Goal: Task Accomplishment & Management: Manage account settings

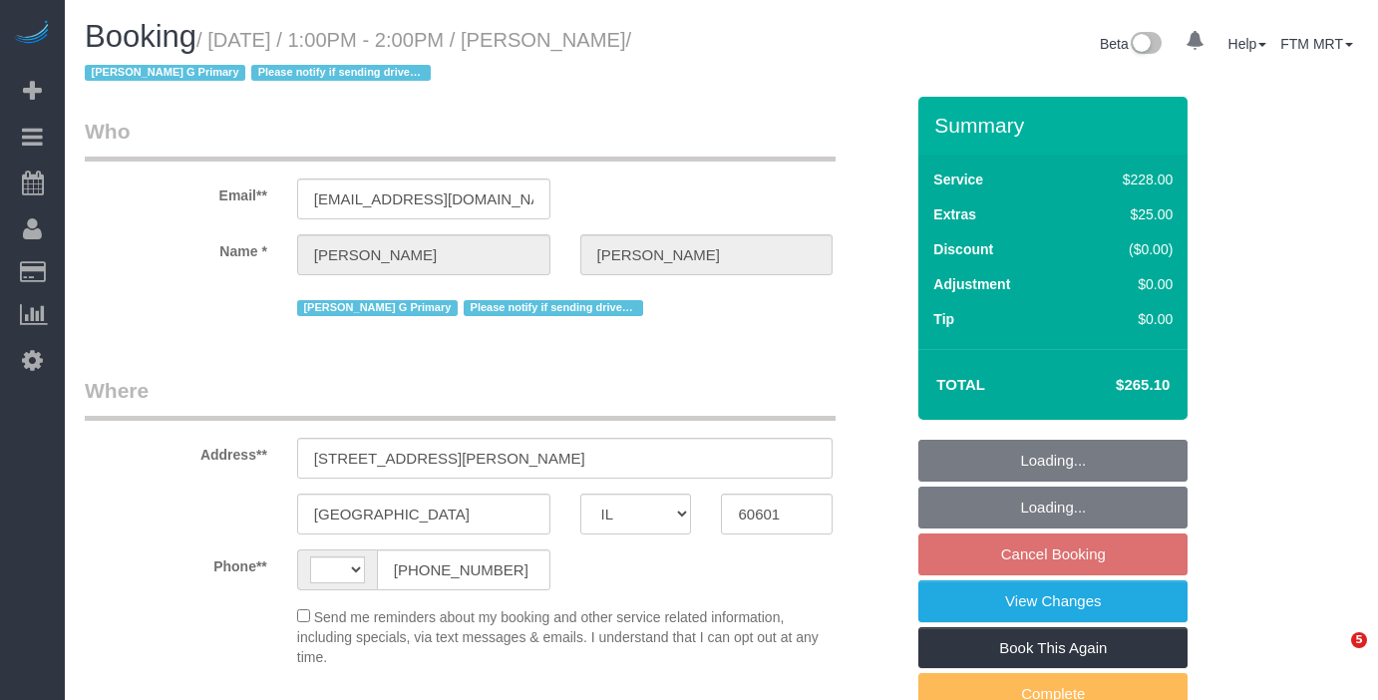
select select "IL"
select select "512"
select select "4"
select select "2"
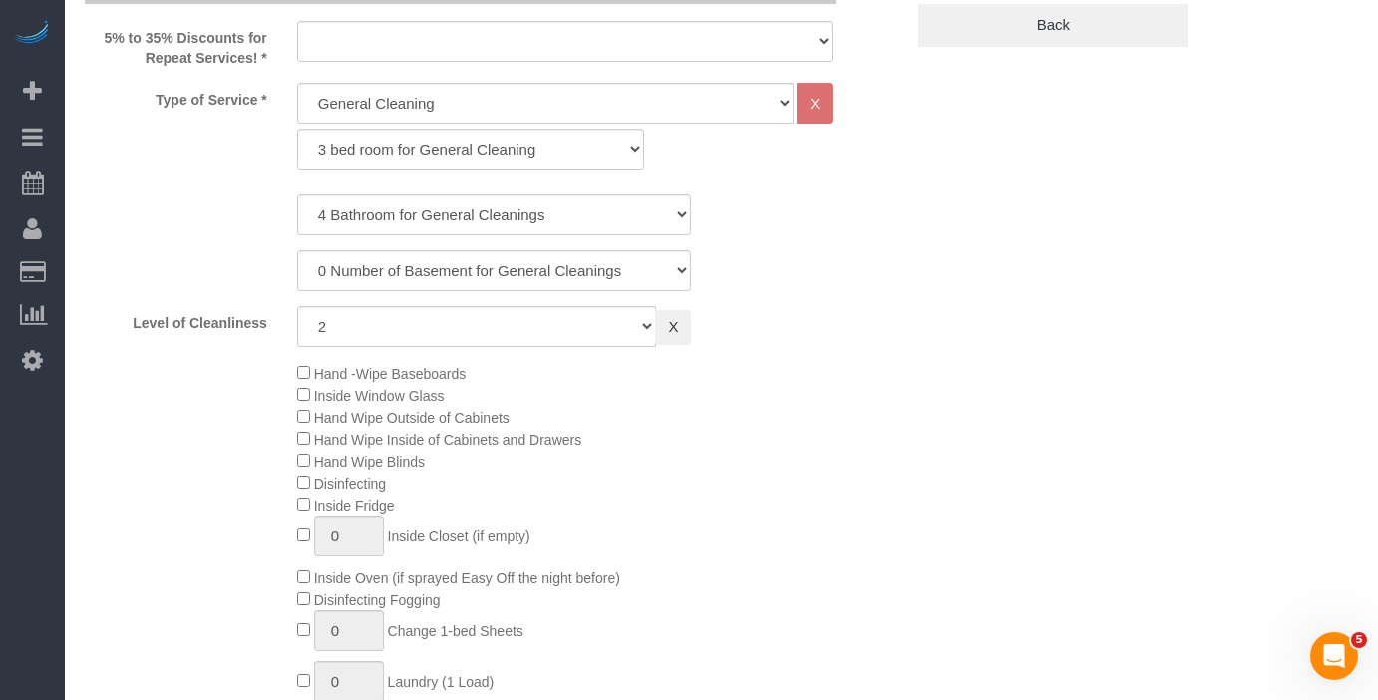
select select "string:[GEOGRAPHIC_DATA]"
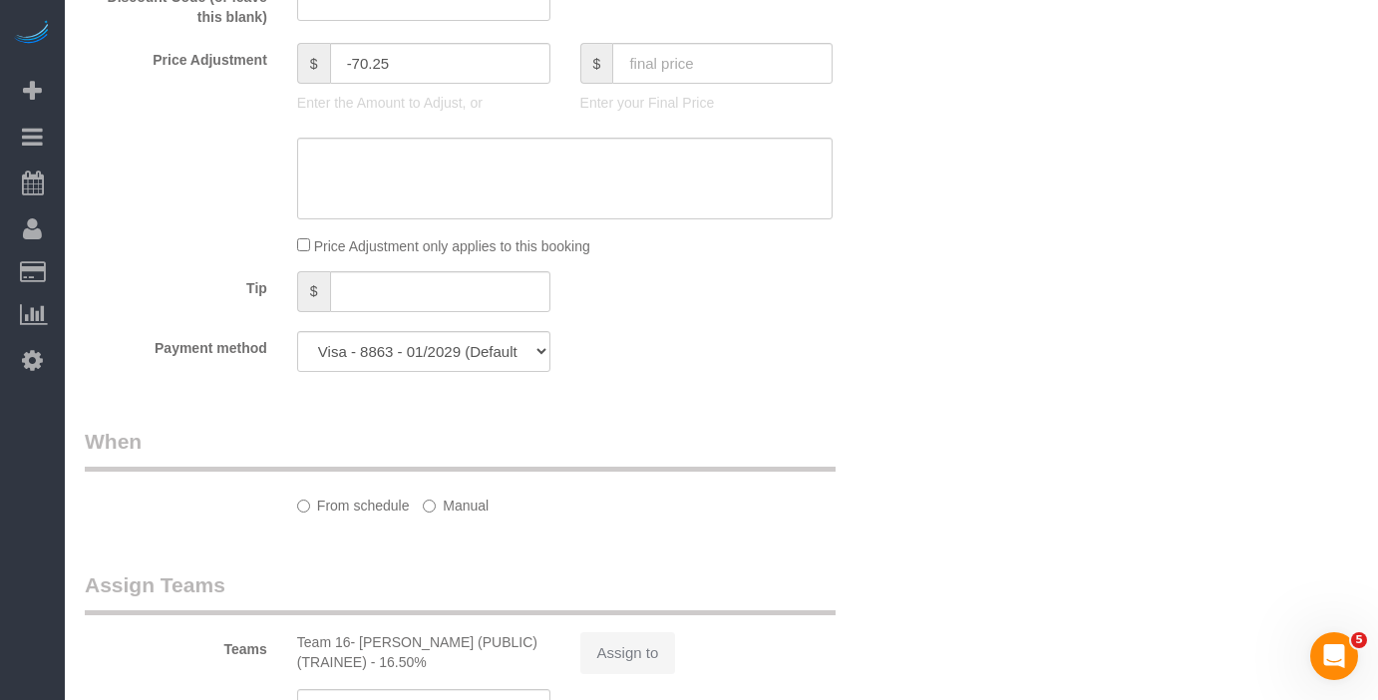
select select "object:1266"
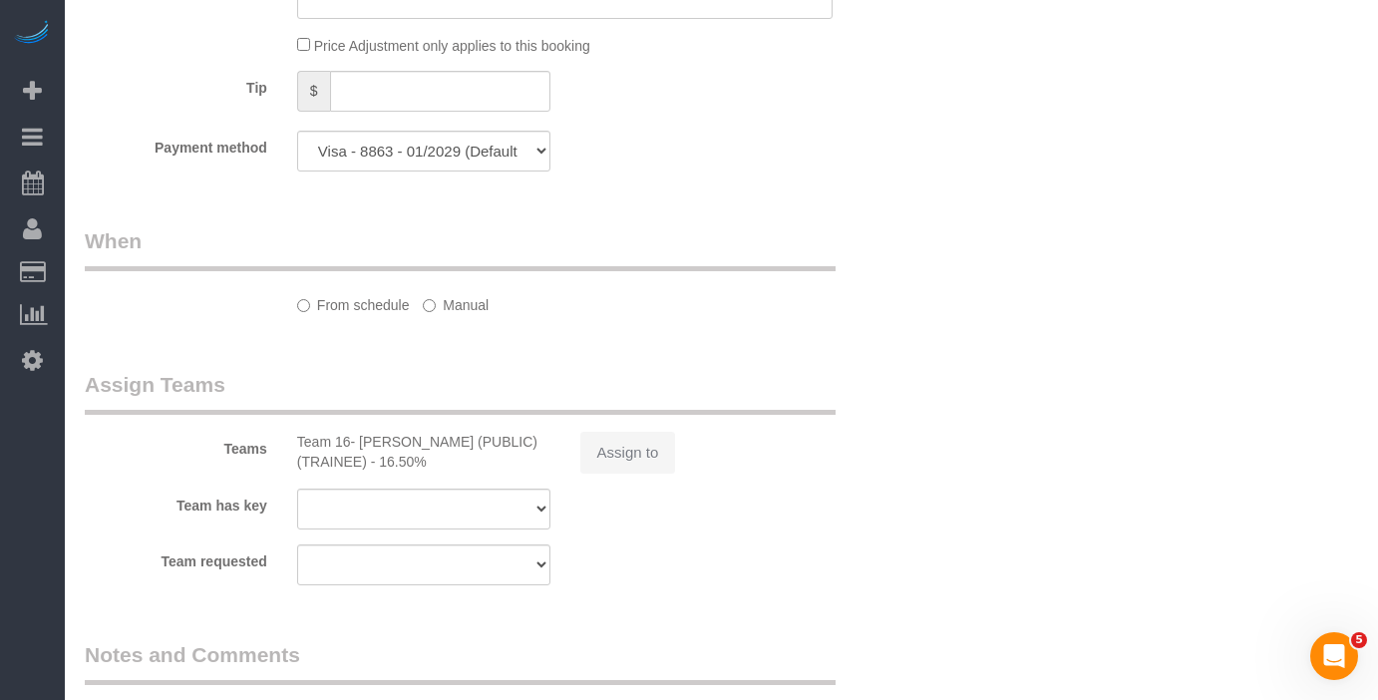
select select "number:1"
select select "number:63"
select select "number:139"
select select "number:104"
select select "4"
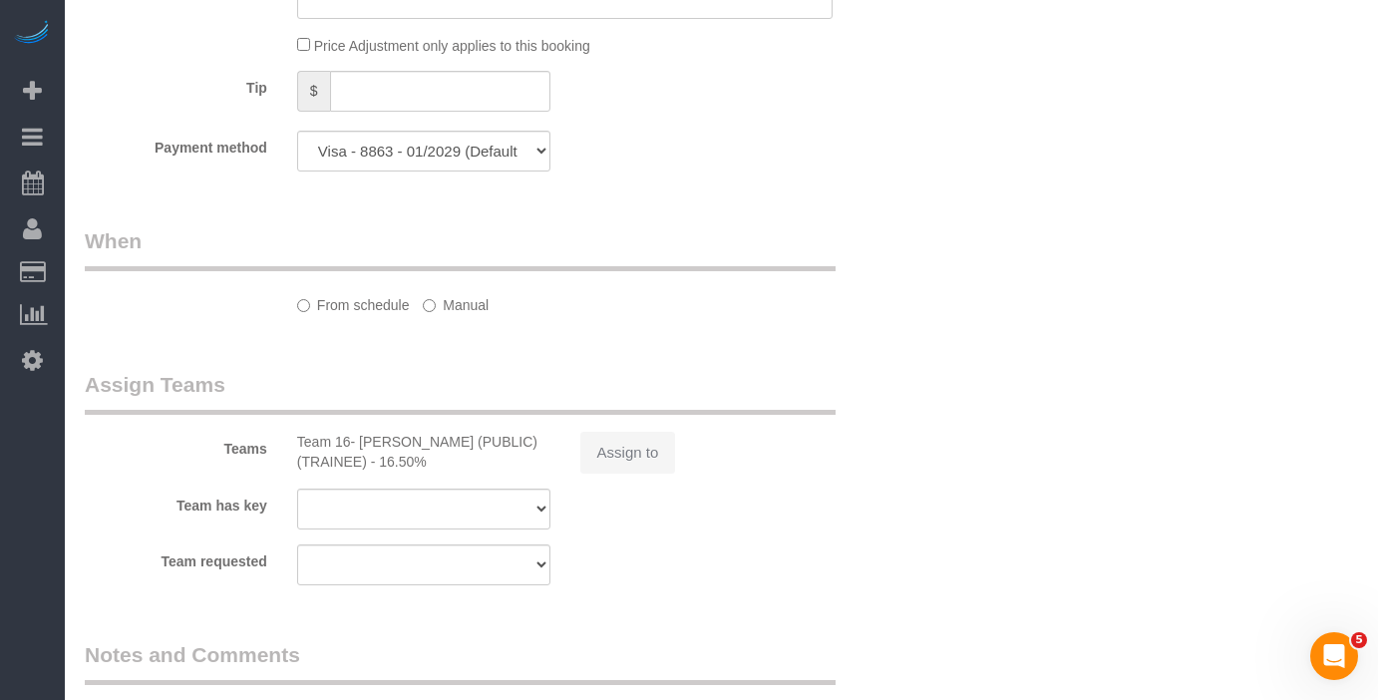
select select "2"
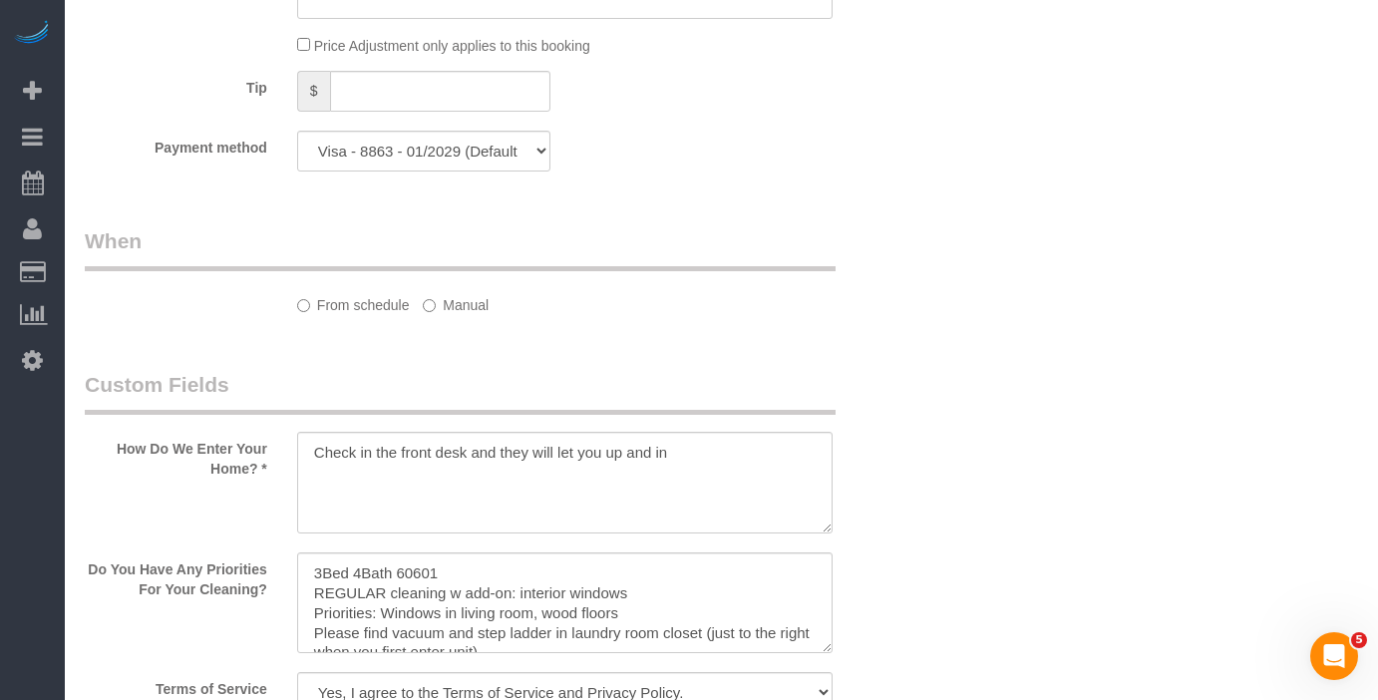
scroll to position [2034, 0]
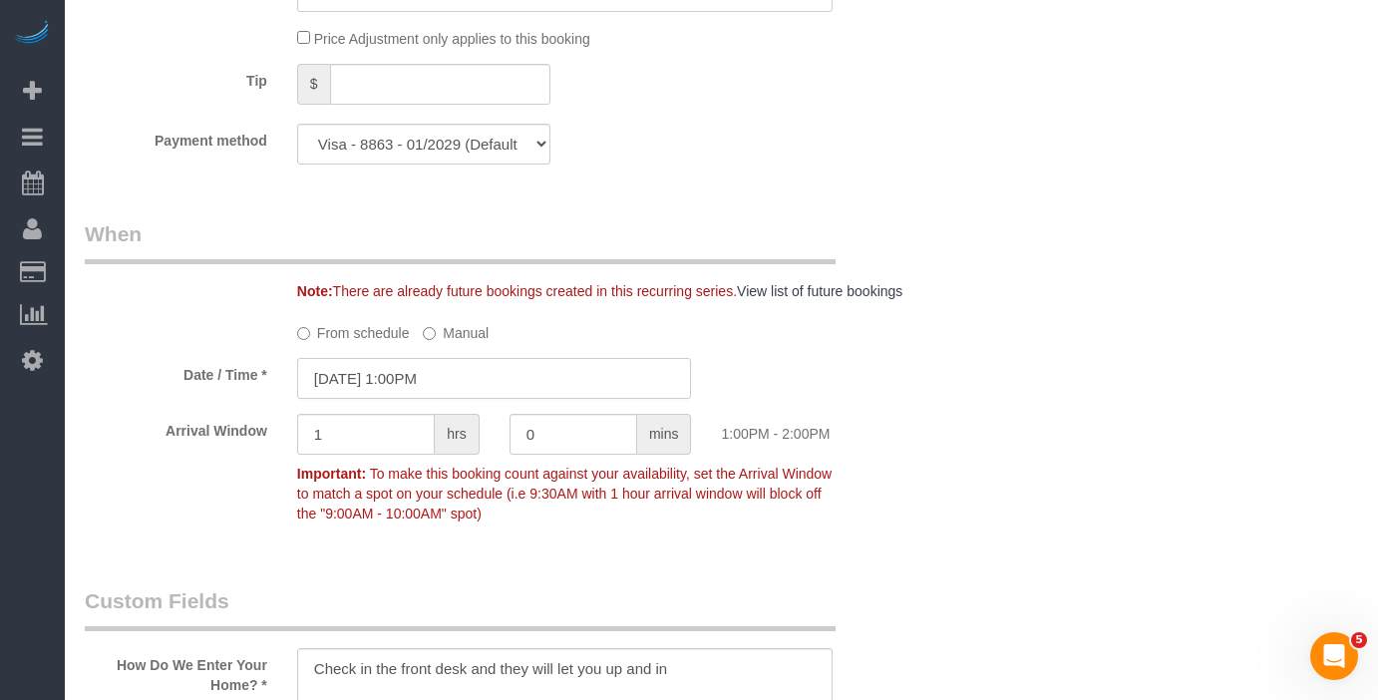
click at [495, 399] on input "[DATE] 1:00PM" at bounding box center [494, 378] width 395 height 41
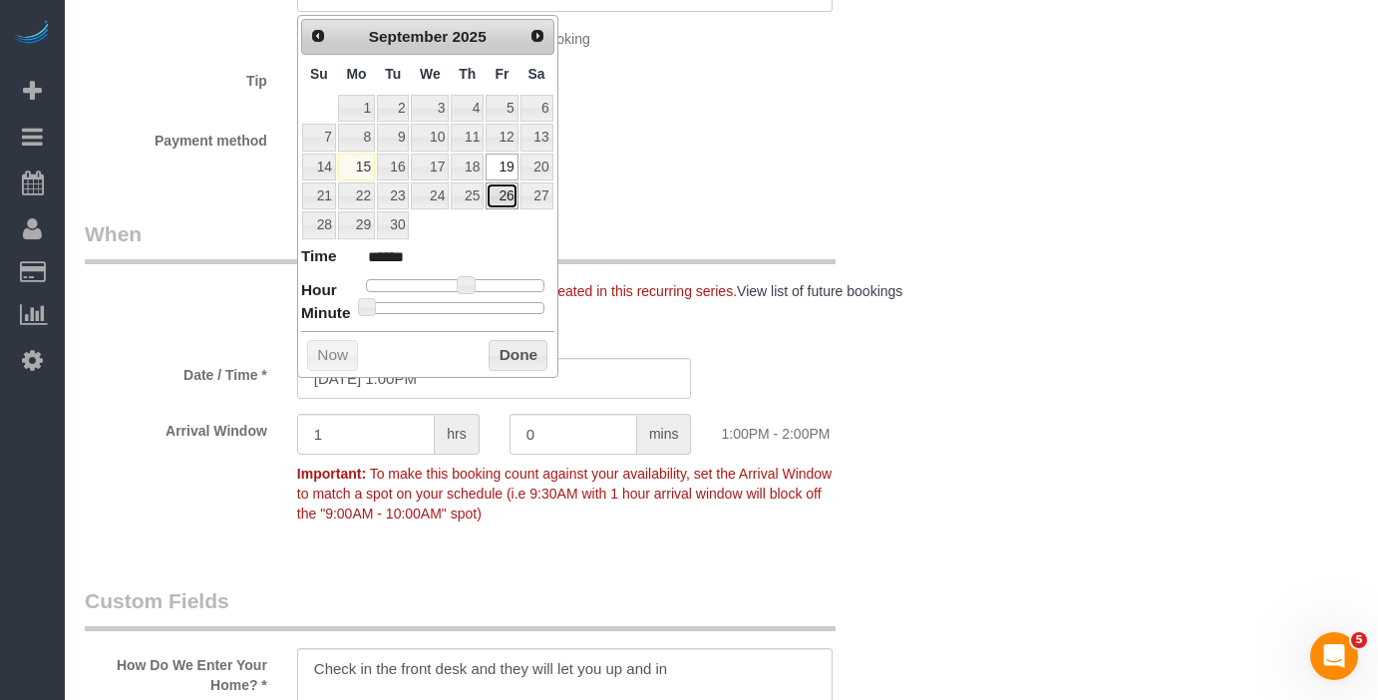
click at [509, 188] on link "26" at bounding box center [502, 195] width 32 height 27
type input "[DATE] 1:00PM"
click at [527, 357] on button "Done" at bounding box center [518, 356] width 59 height 32
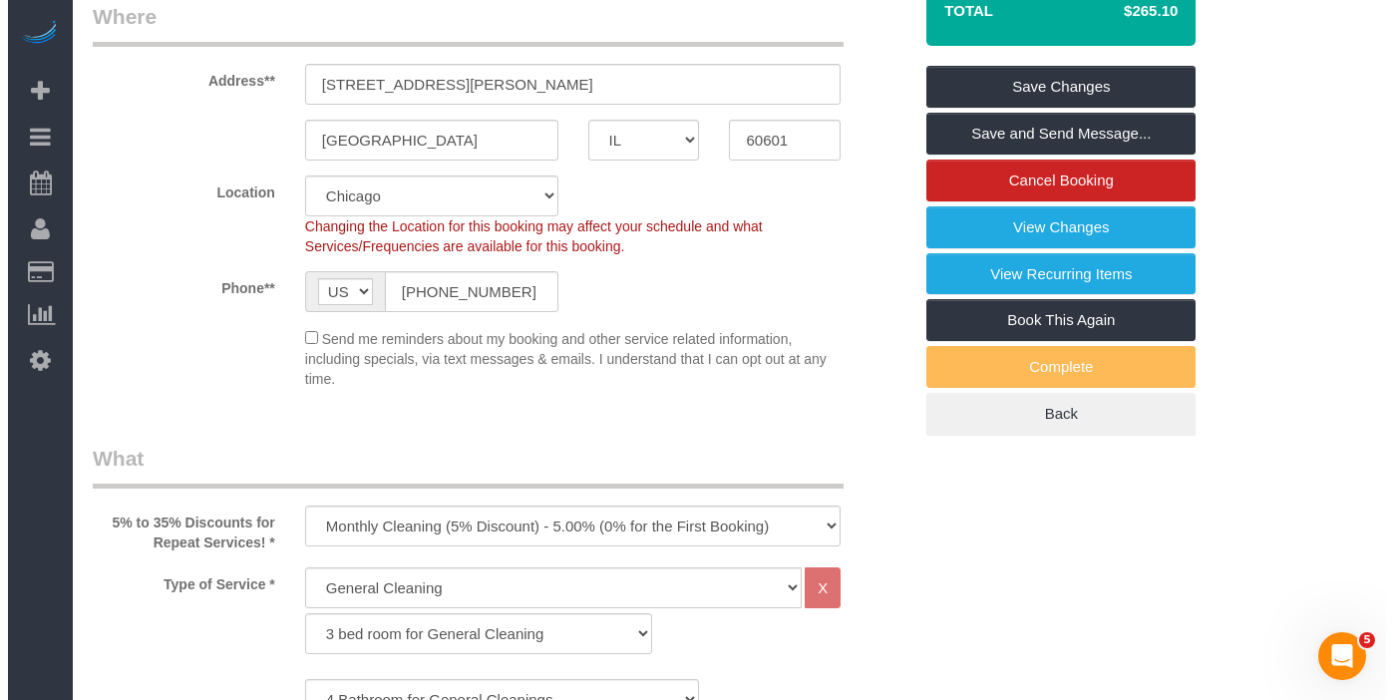
scroll to position [0, 0]
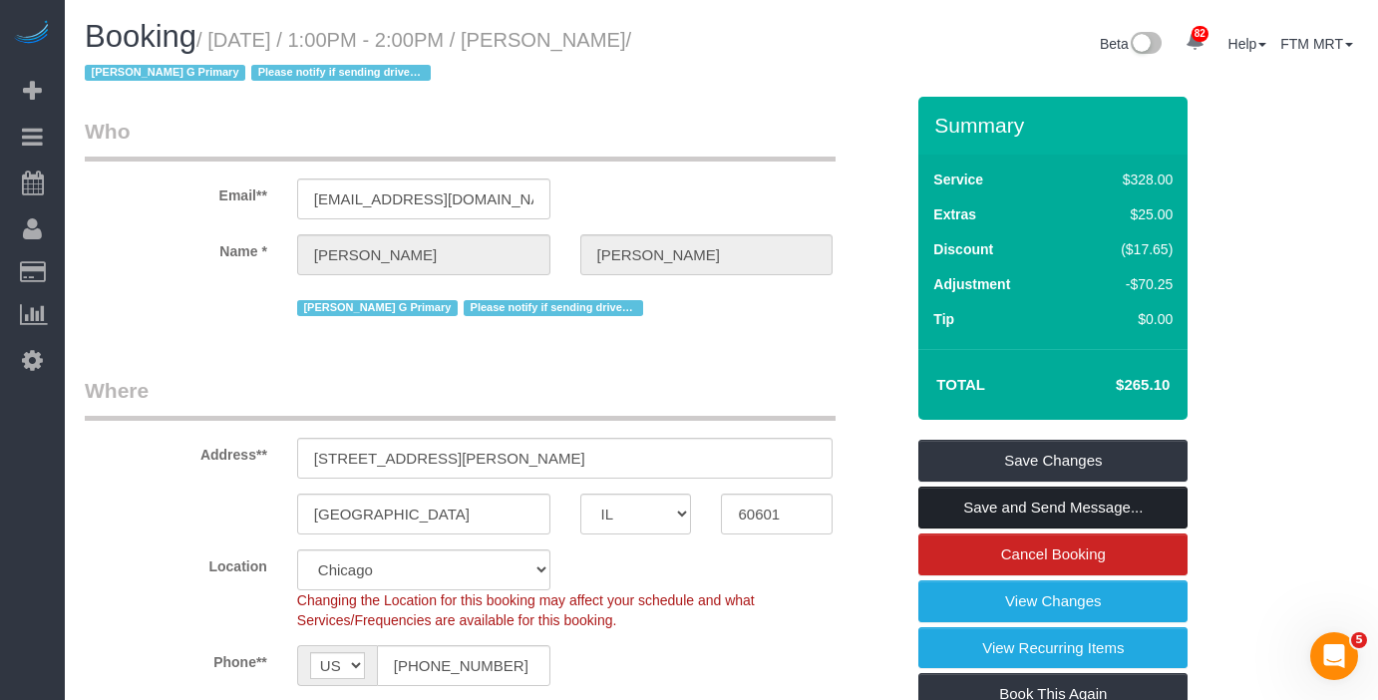
click at [1028, 497] on link "Save and Send Message..." at bounding box center [1052, 508] width 269 height 42
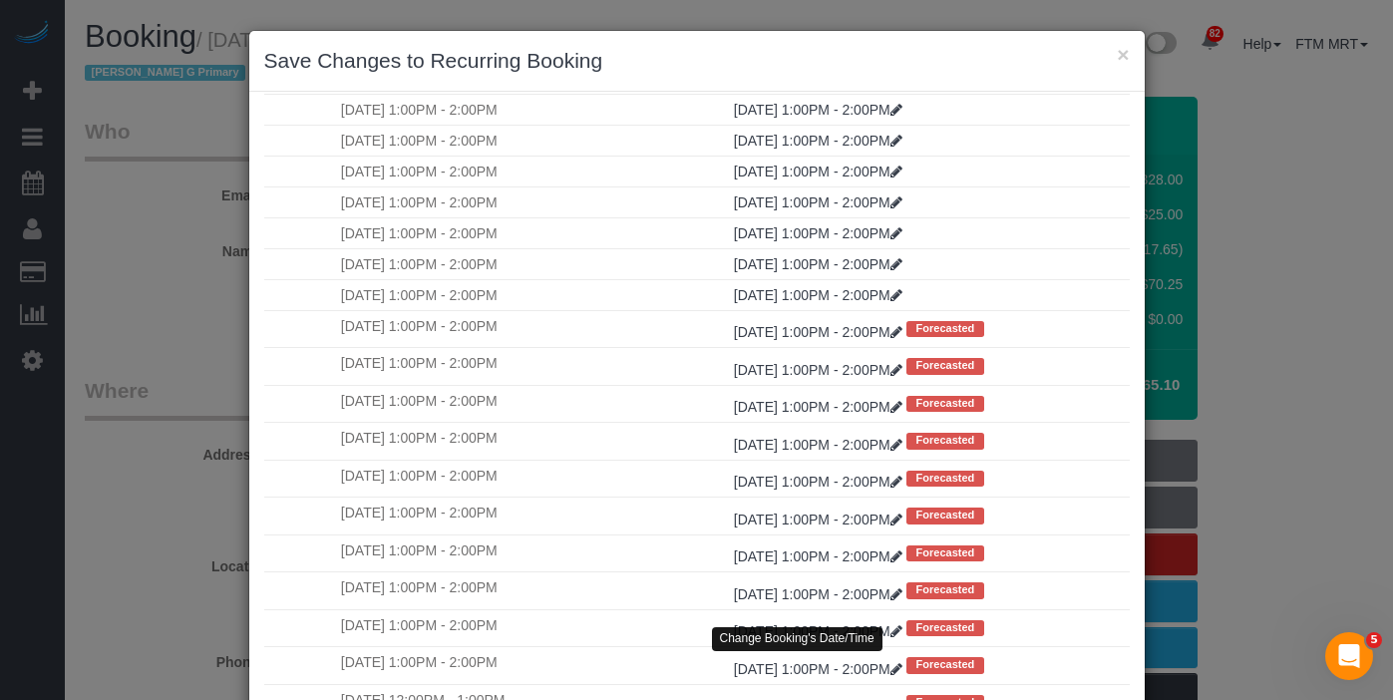
scroll to position [193, 0]
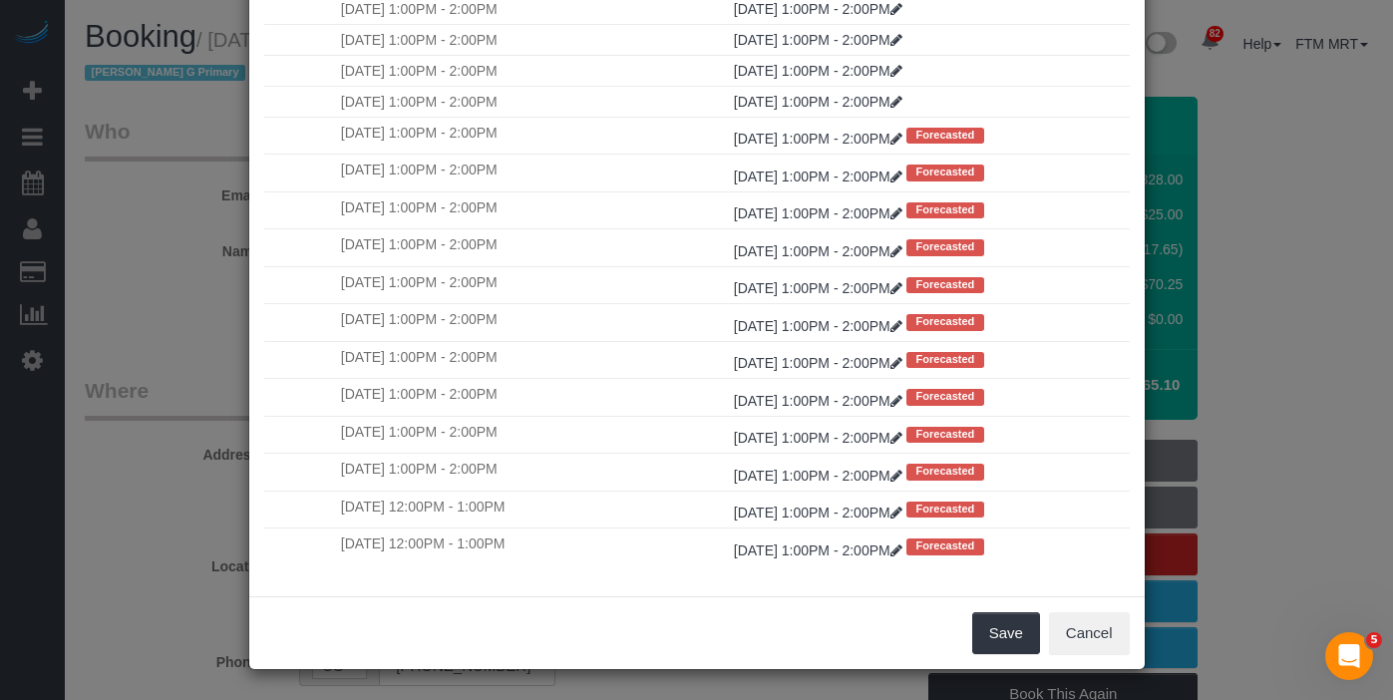
click at [1032, 625] on div "Save Cancel" at bounding box center [696, 632] width 895 height 73
click at [1012, 627] on button "Save" at bounding box center [1006, 633] width 68 height 42
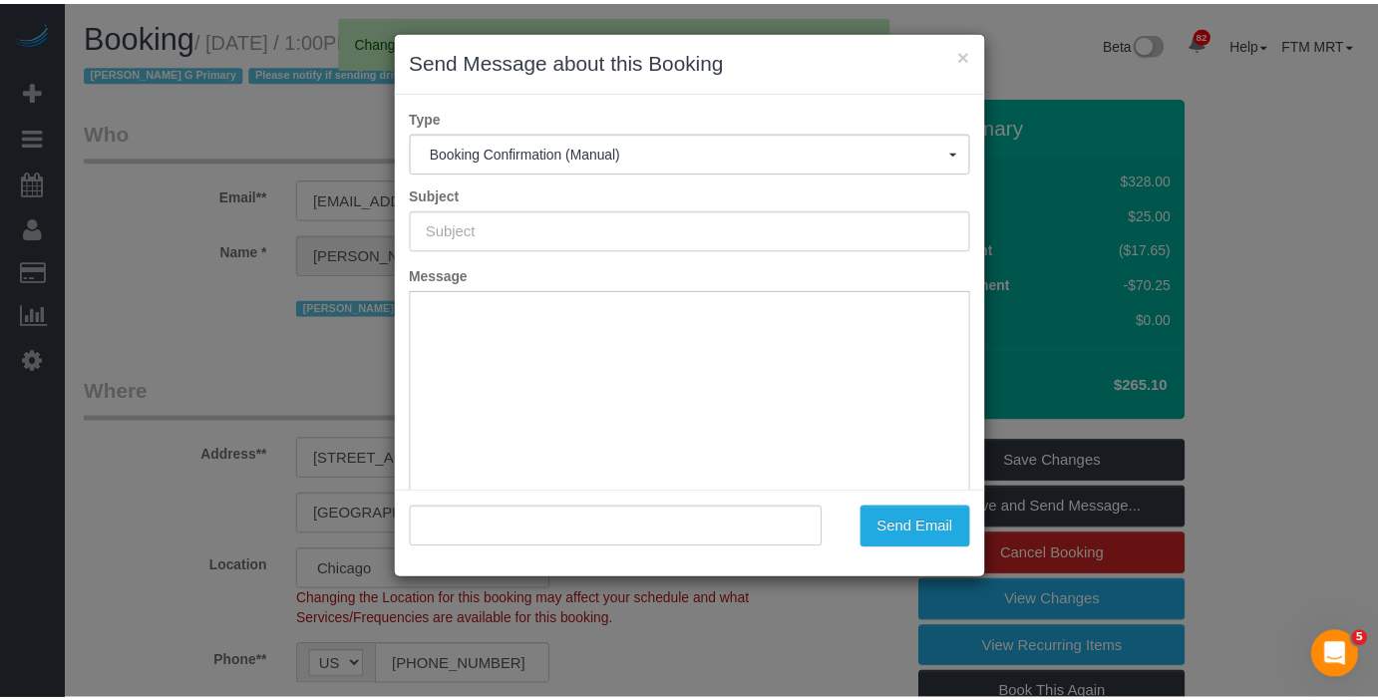
scroll to position [0, 0]
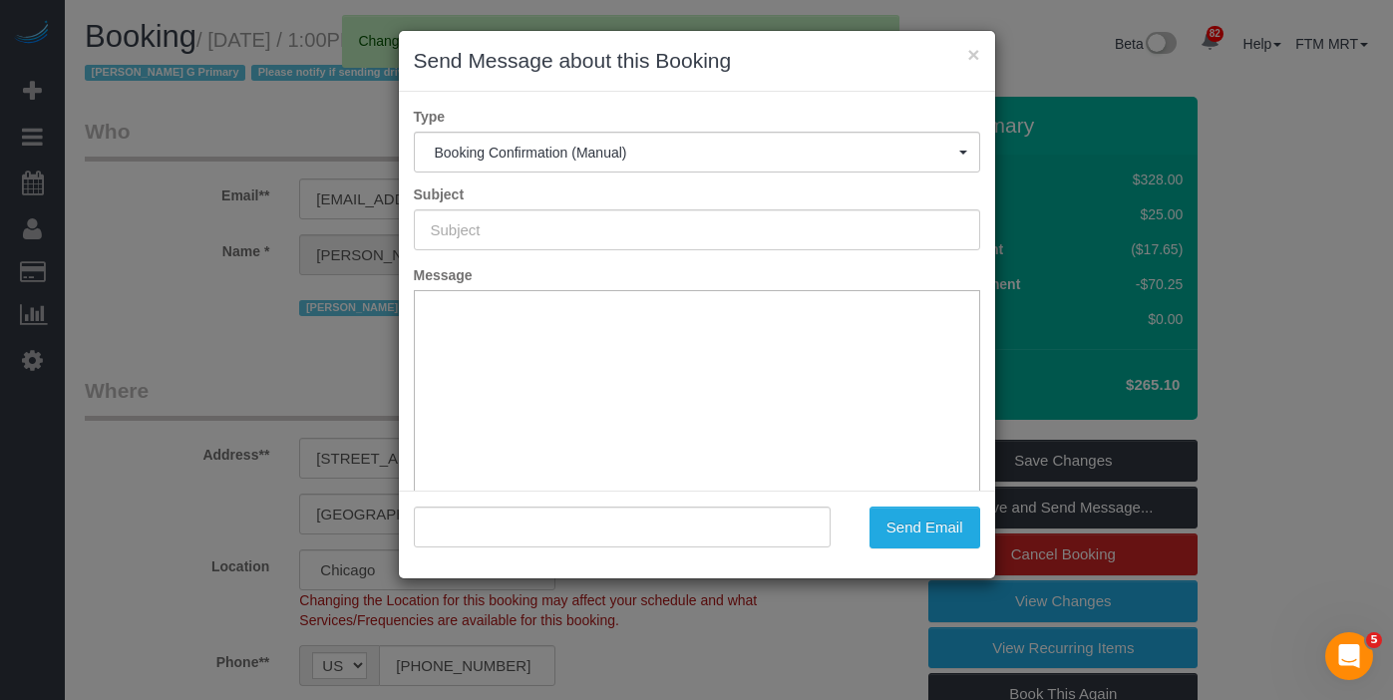
type input "Your Booking With Fresh Tech Maid, Confirmed!"
type input ""[PERSON_NAME]" <[EMAIL_ADDRESS][DOMAIN_NAME]>"
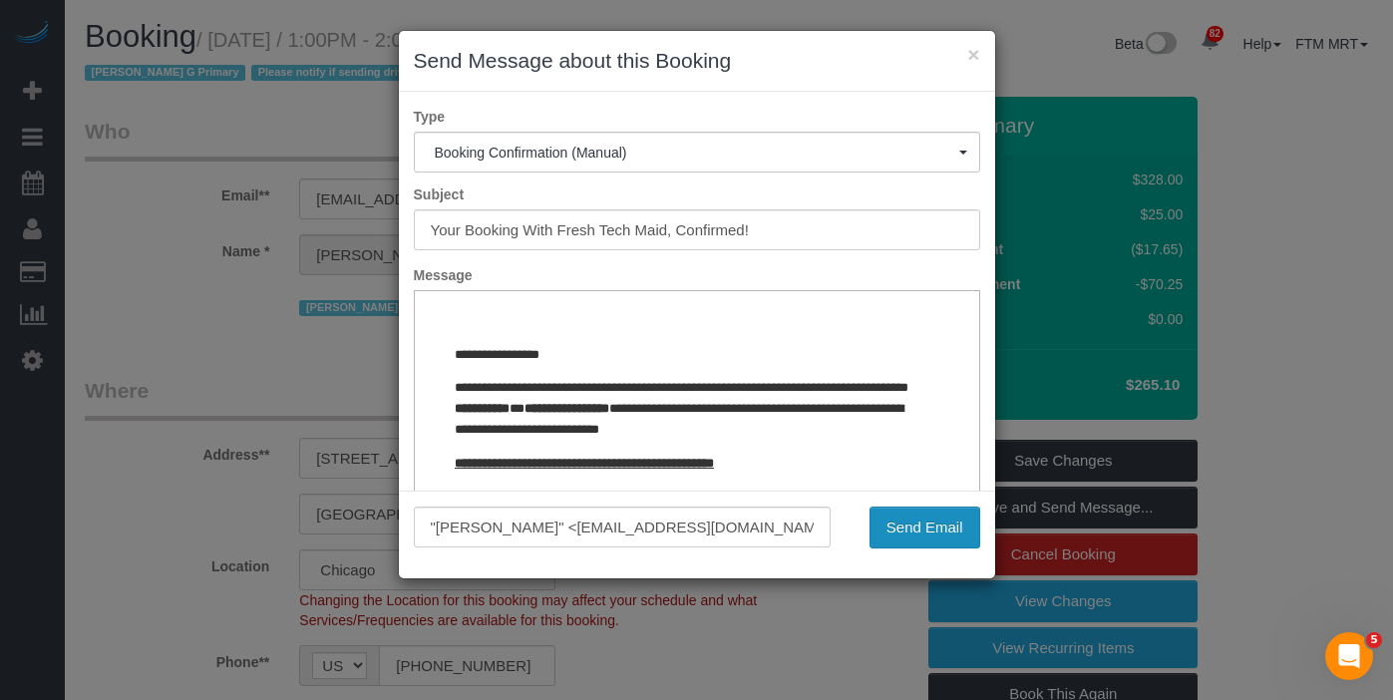
click at [960, 522] on button "Send Email" at bounding box center [925, 528] width 111 height 42
